Goal: Check status: Check status

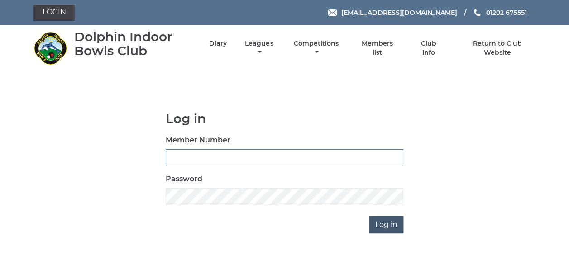
type input "3863"
click at [390, 223] on input "Log in" at bounding box center [386, 224] width 34 height 17
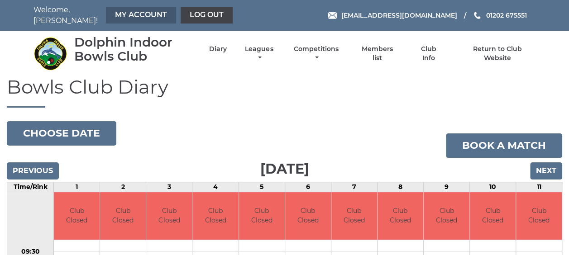
click at [132, 9] on link "My Account" at bounding box center [141, 15] width 70 height 16
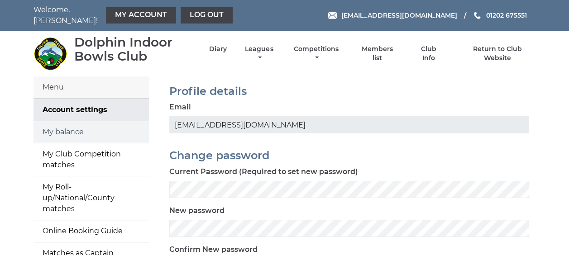
click at [81, 133] on link "My balance" at bounding box center [91, 132] width 115 height 22
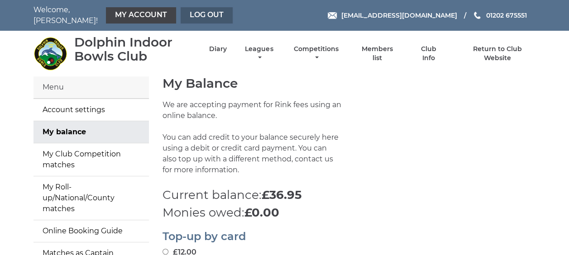
click at [206, 9] on link "Log out" at bounding box center [207, 15] width 52 height 16
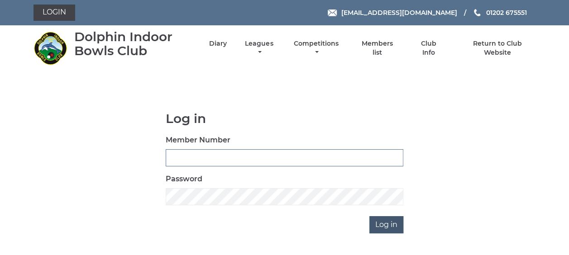
type input "3863"
click at [381, 224] on input "Log in" at bounding box center [386, 224] width 34 height 17
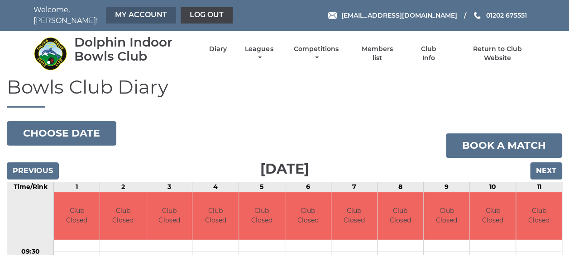
click at [140, 14] on link "My Account" at bounding box center [141, 15] width 70 height 16
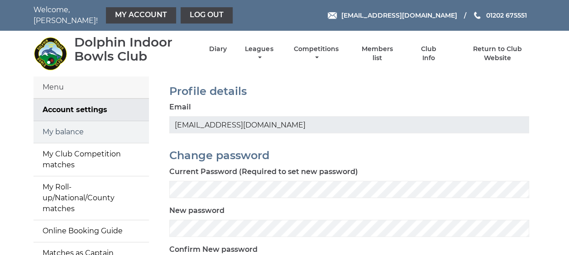
click at [88, 128] on link "My balance" at bounding box center [91, 132] width 115 height 22
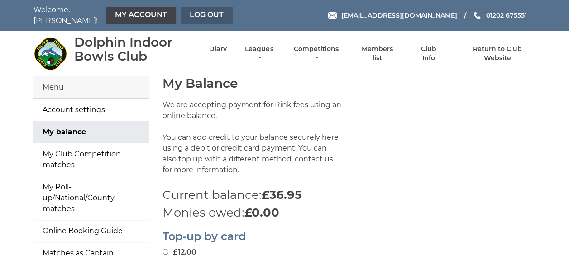
click at [198, 7] on link "Log out" at bounding box center [207, 15] width 52 height 16
